Goal: Find specific page/section: Find specific page/section

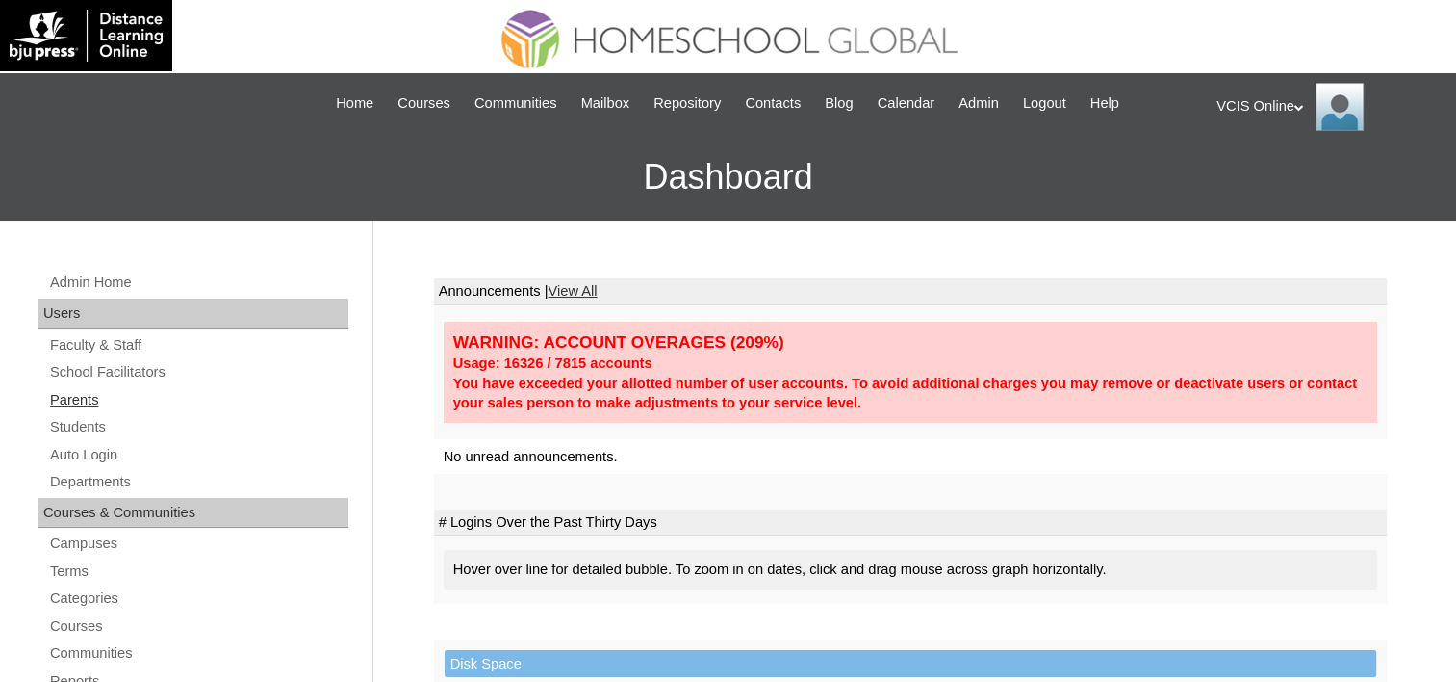
click at [83, 408] on link "Parents" at bounding box center [198, 400] width 300 height 24
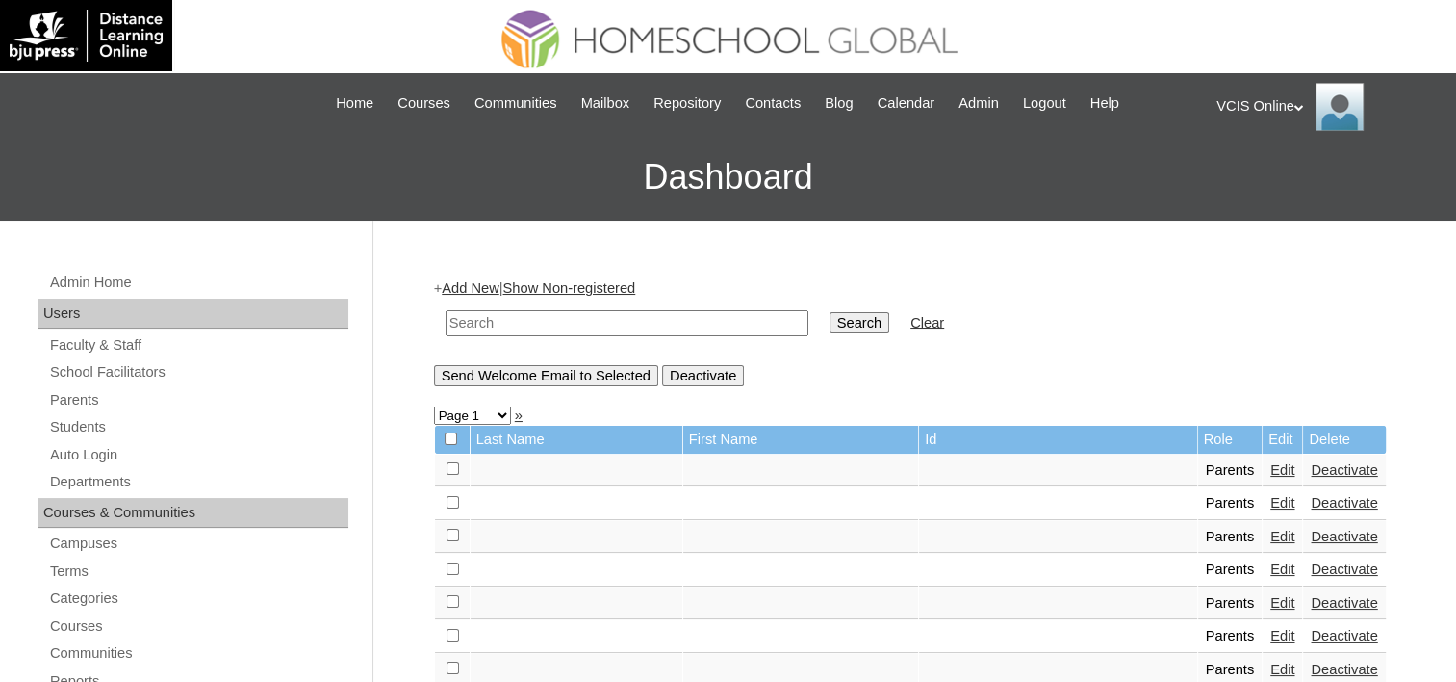
click at [678, 322] on input "text" at bounding box center [627, 323] width 363 height 26
paste input "VCIS024-5A-PA2025"
type input "VCIS024-5A-PA2025"
click at [830, 312] on input "Search" at bounding box center [860, 322] width 60 height 21
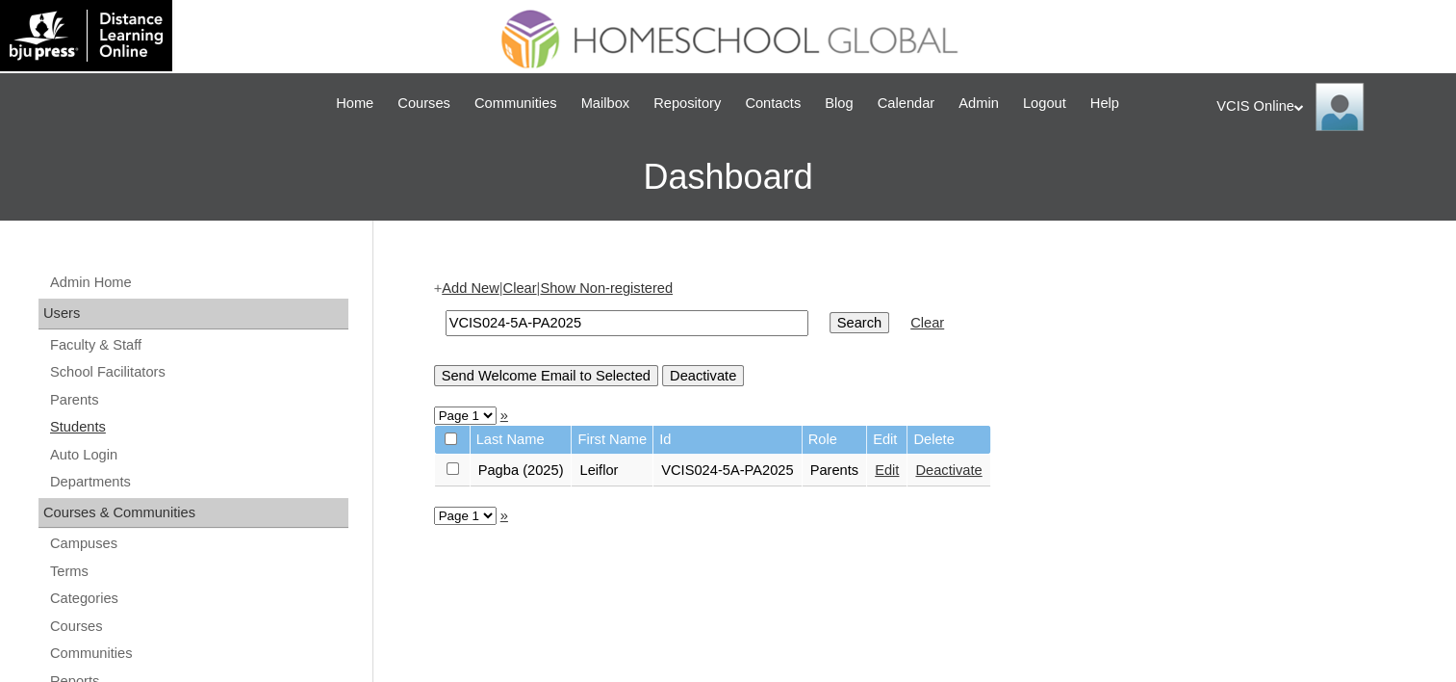
click at [83, 424] on link "Students" at bounding box center [198, 427] width 300 height 24
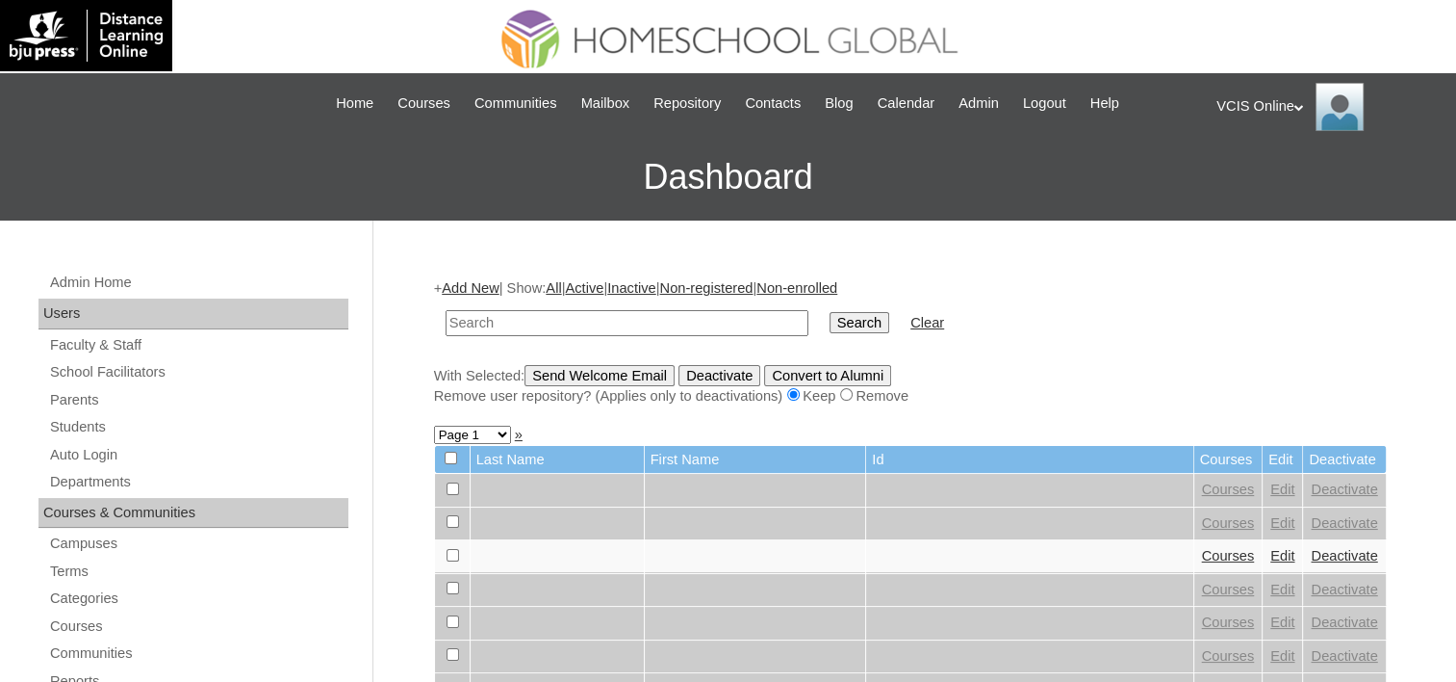
click at [697, 324] on input "text" at bounding box center [627, 323] width 363 height 26
type input "olivia.pagba2025"
click at [830, 312] on input "Search" at bounding box center [860, 322] width 60 height 21
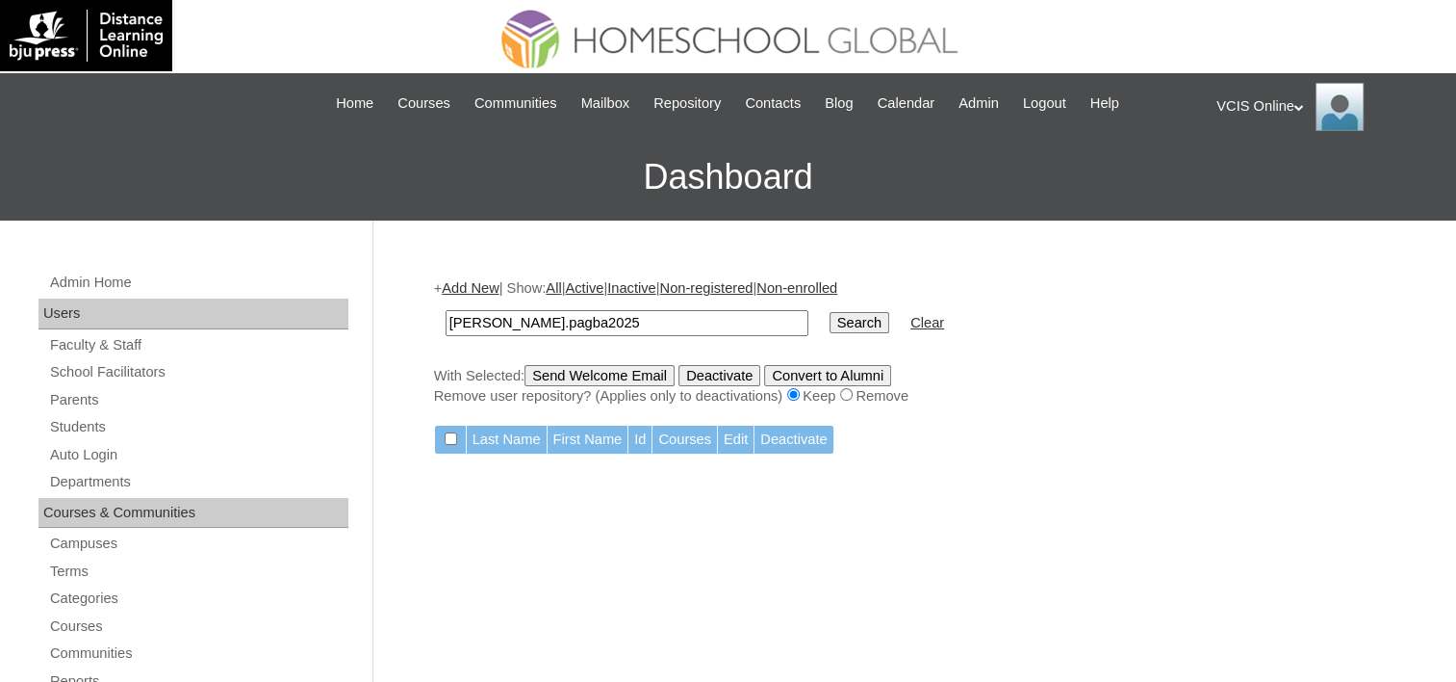
drag, startPoint x: 634, startPoint y: 319, endPoint x: 308, endPoint y: 312, distance: 326.4
paste input "VCIS025-5A-SA"
type input "VCIS025-5A-SA2025"
click at [830, 312] on input "Search" at bounding box center [860, 322] width 60 height 21
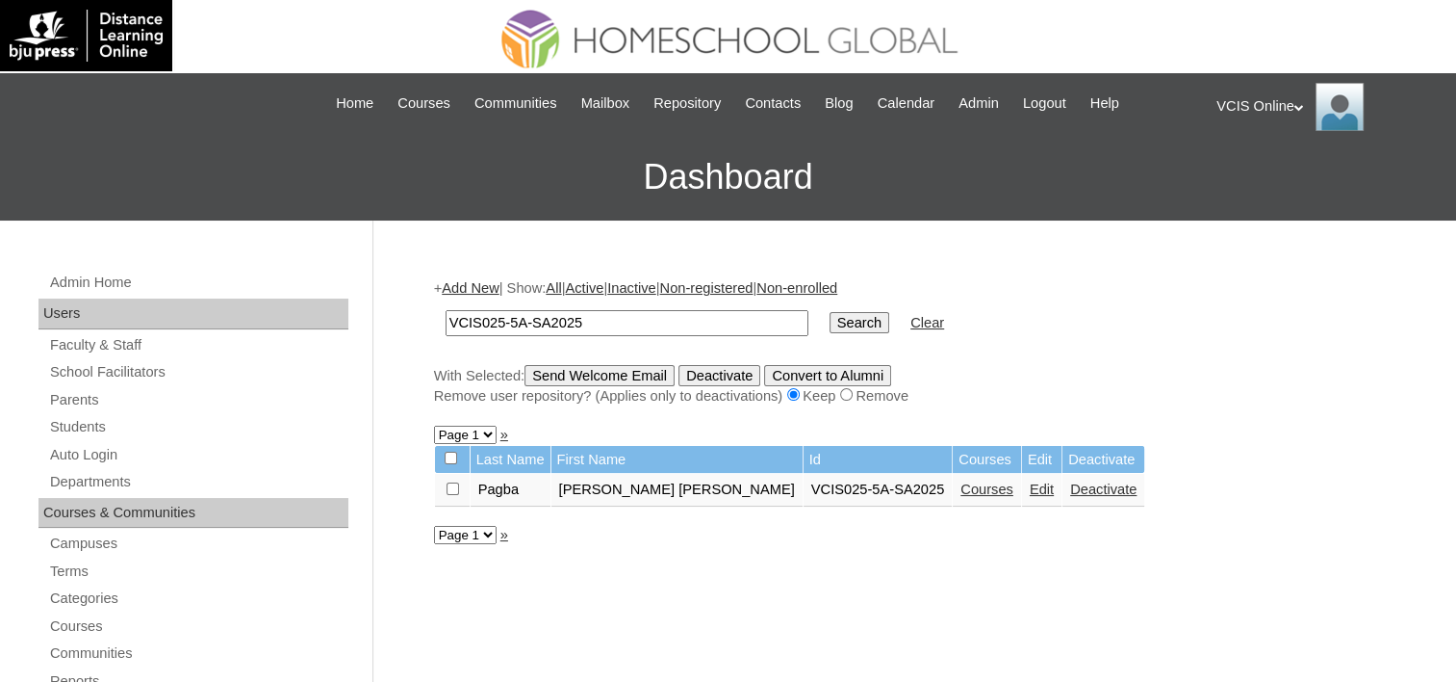
click at [961, 488] on link "Courses" at bounding box center [987, 488] width 53 height 15
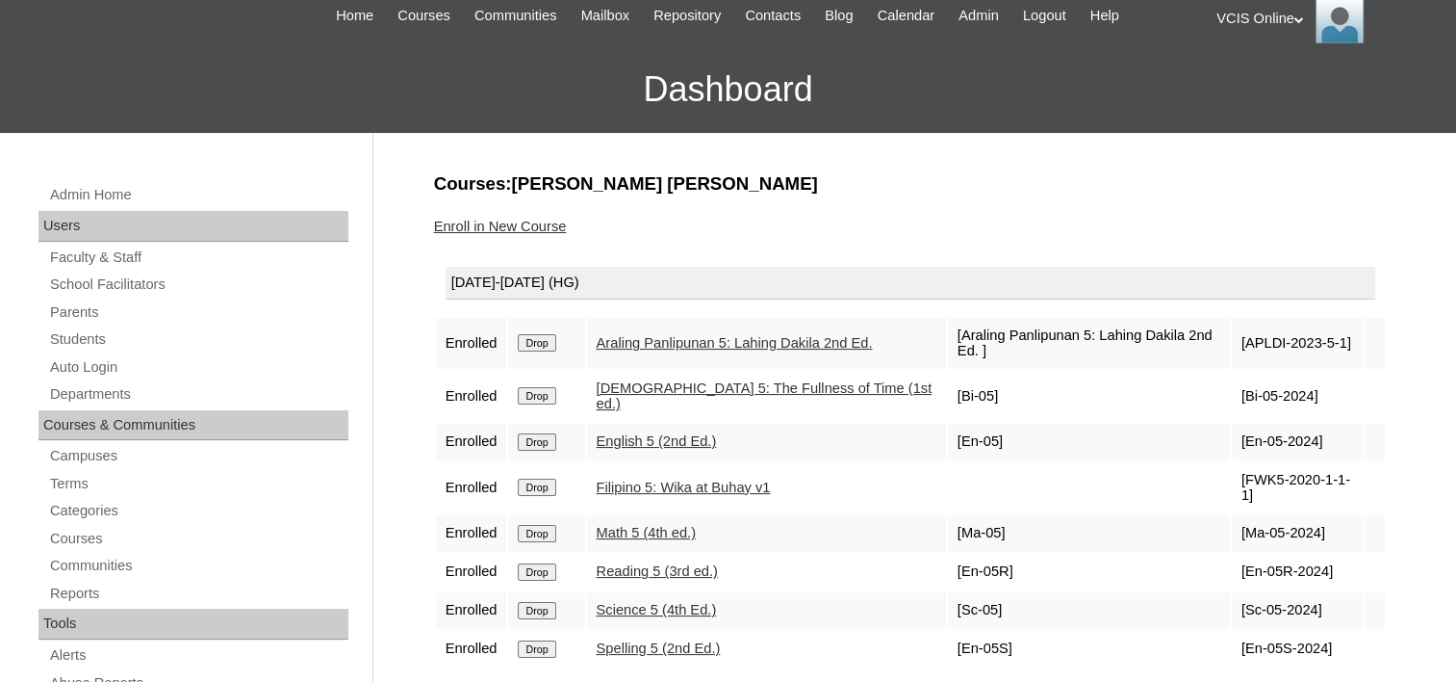
scroll to position [193, 0]
